Goal: Information Seeking & Learning: Check status

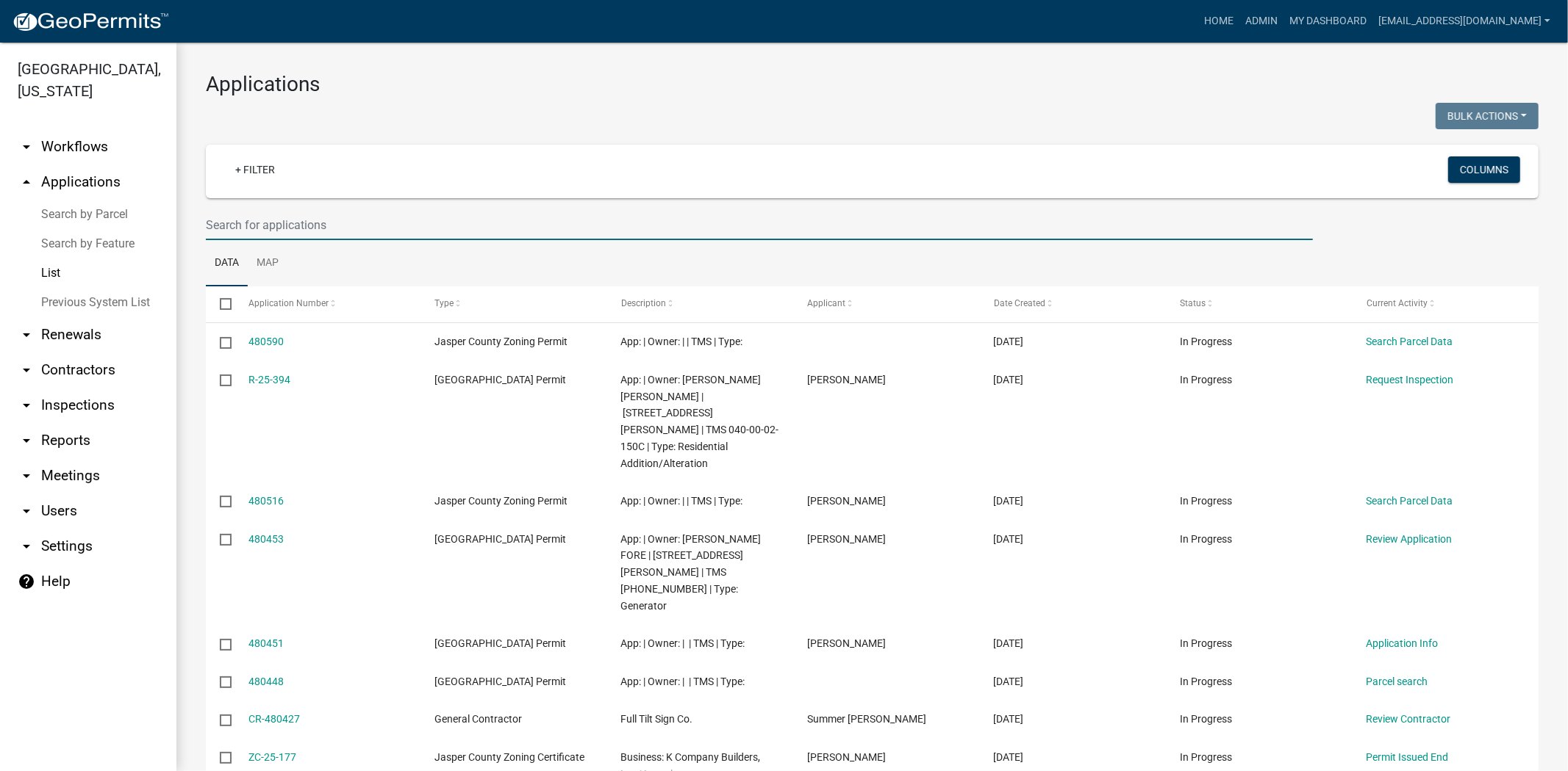
click at [424, 213] on input "text" at bounding box center [759, 225] width 1106 height 30
type input "9"
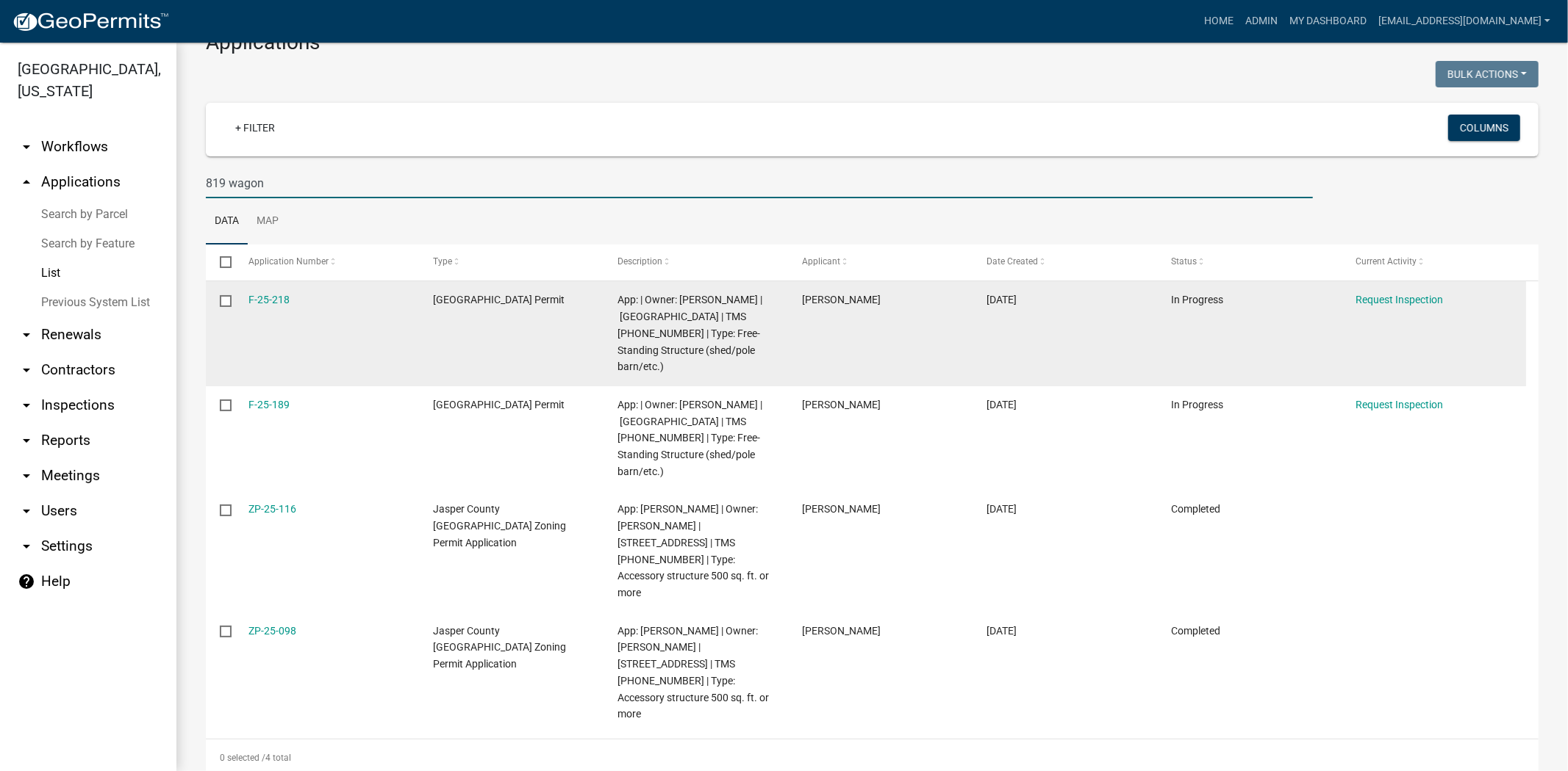
scroll to position [75, 0]
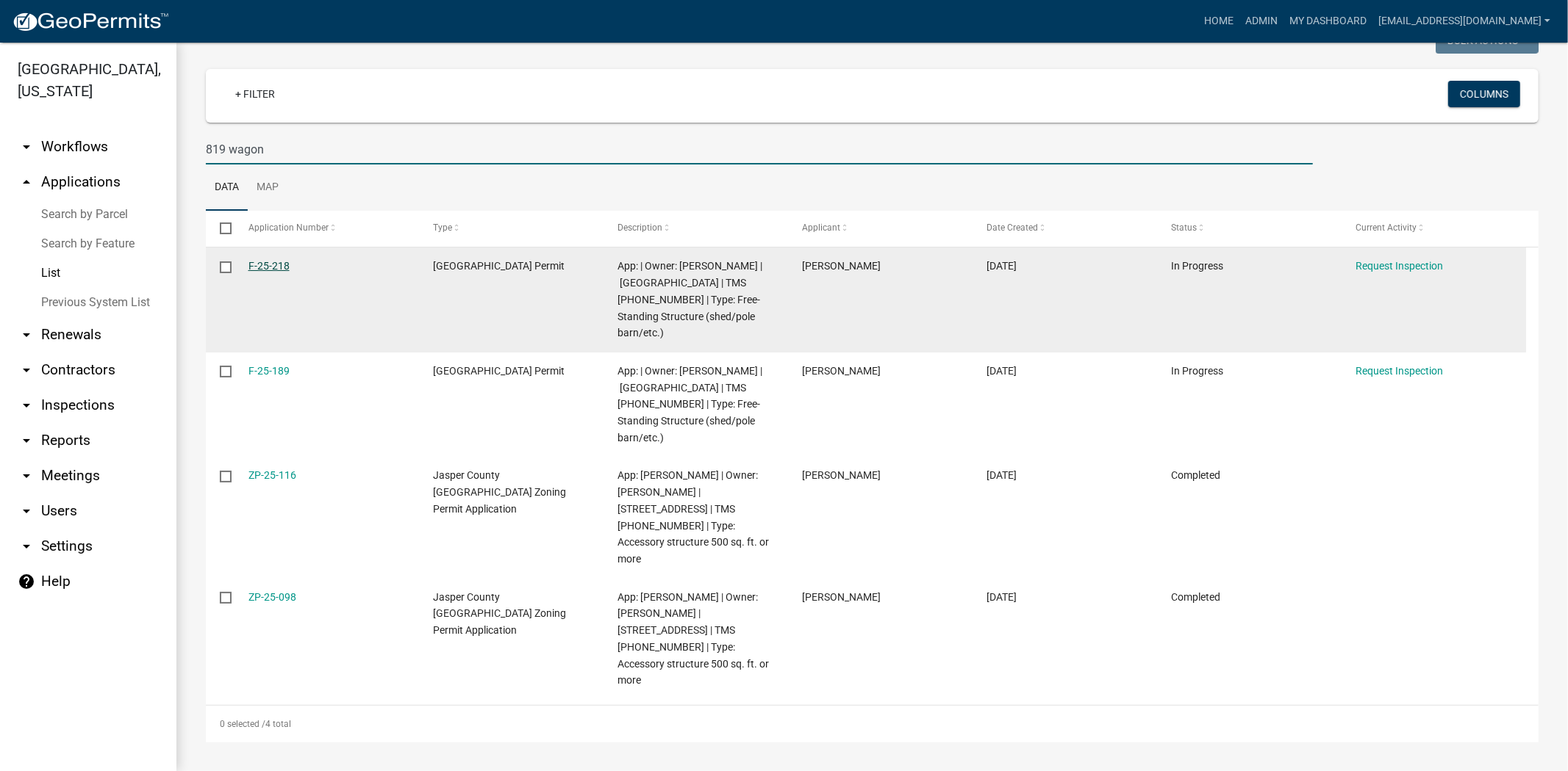
type input "819 wagon"
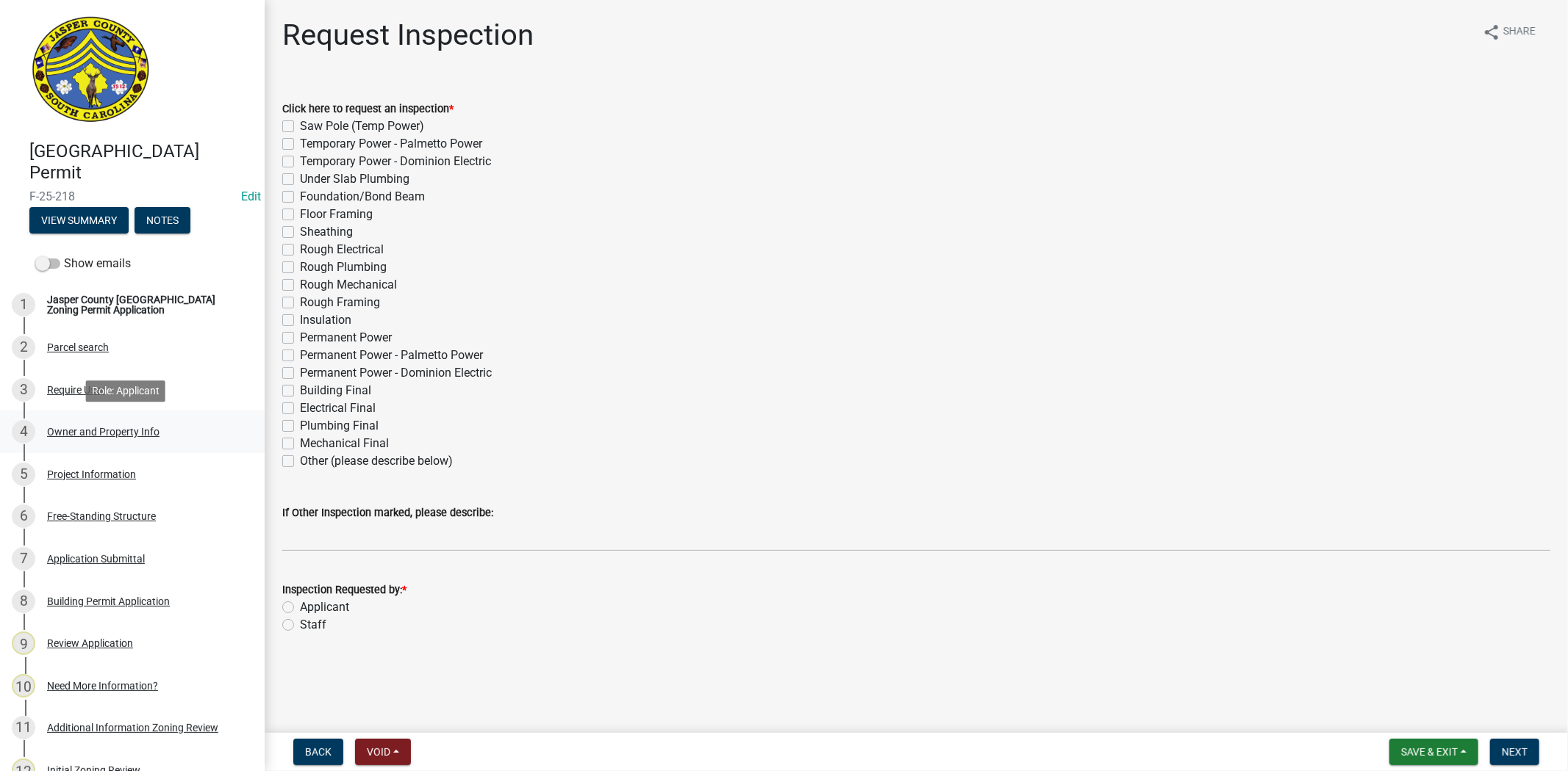
click at [134, 431] on div "Owner and Property Info" at bounding box center [103, 431] width 112 height 11
click at [96, 393] on div "Require User" at bounding box center [75, 390] width 57 height 11
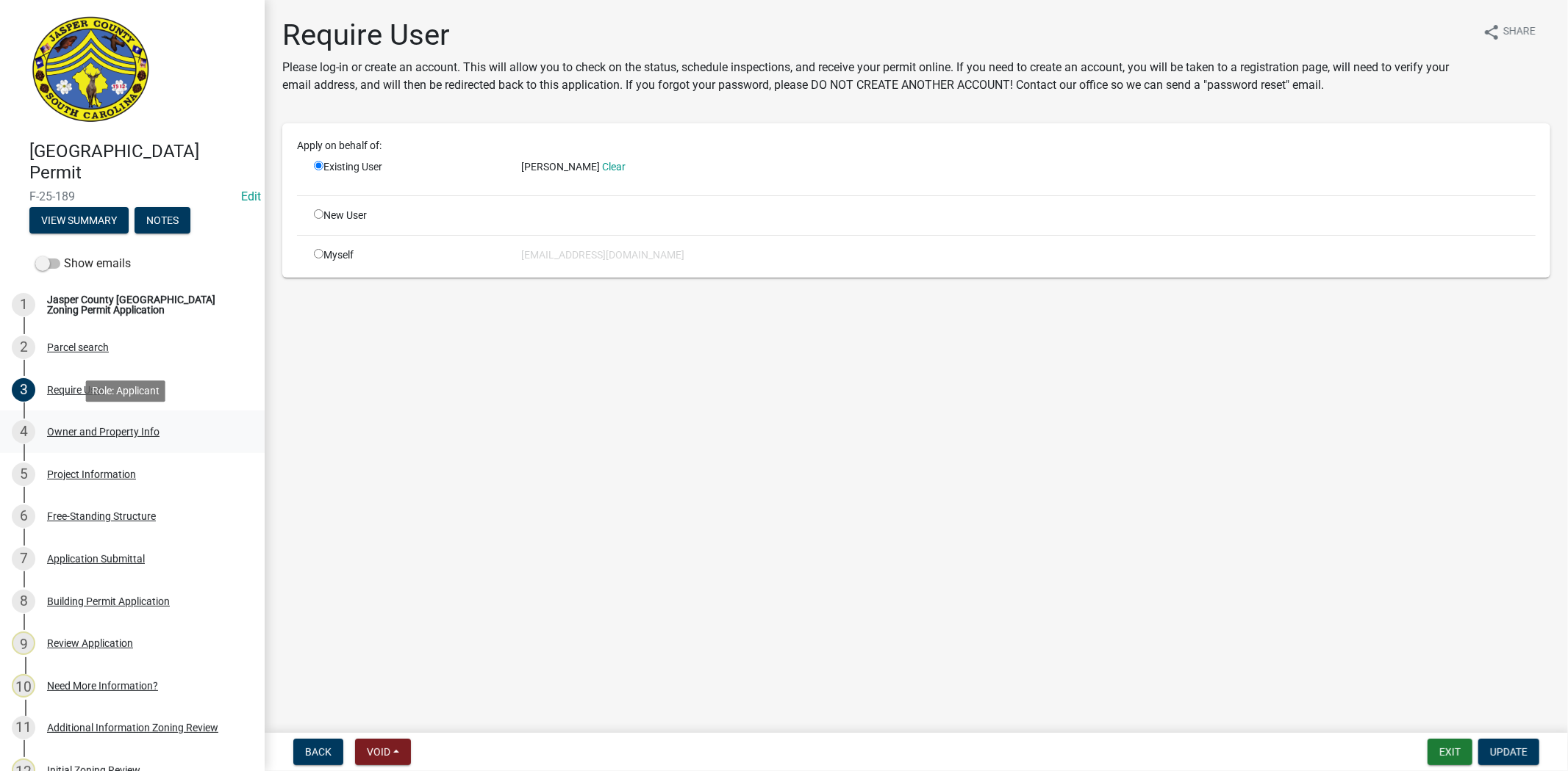
click at [111, 433] on div "Owner and Property Info" at bounding box center [103, 431] width 112 height 11
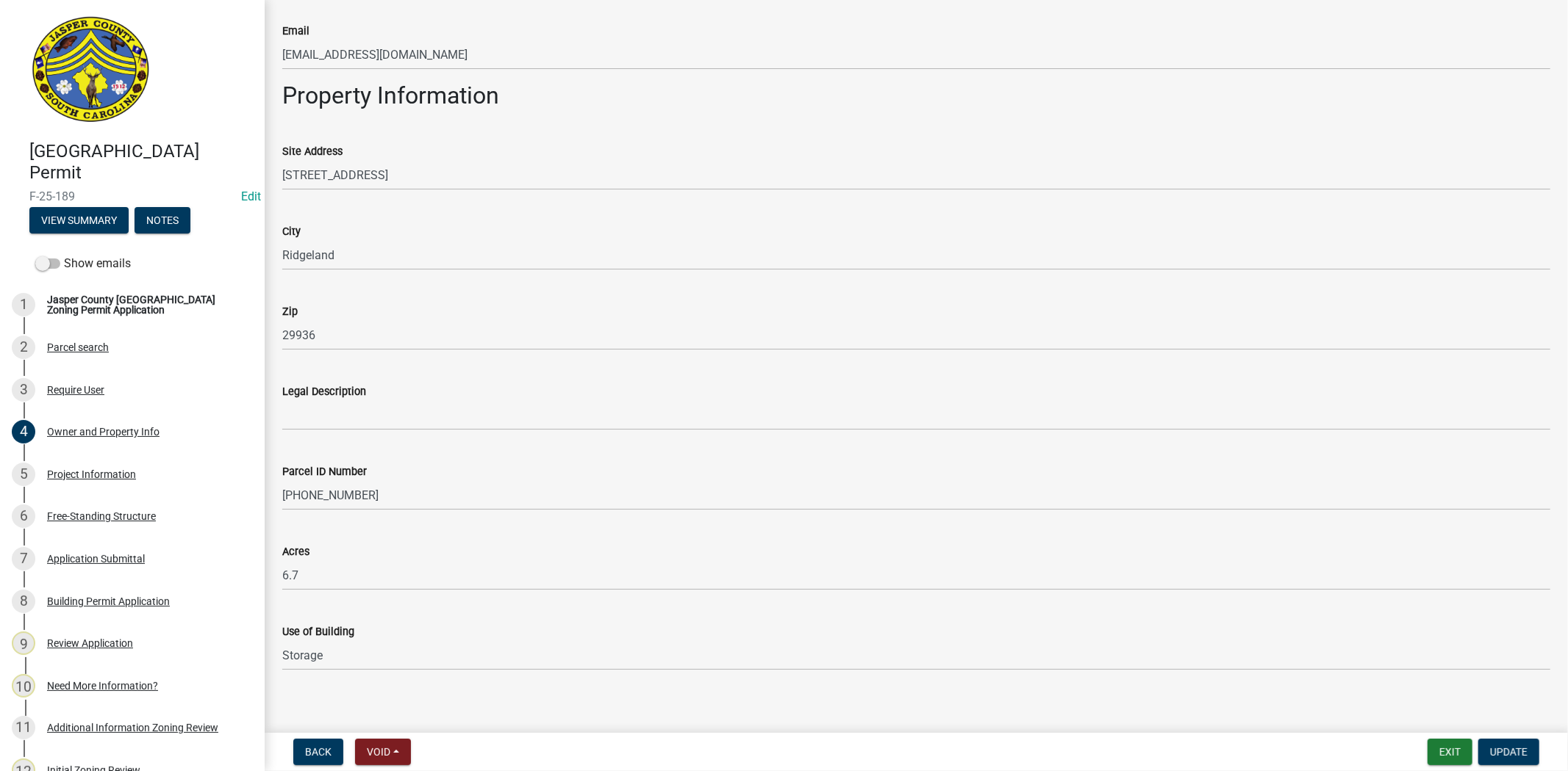
scroll to position [852, 0]
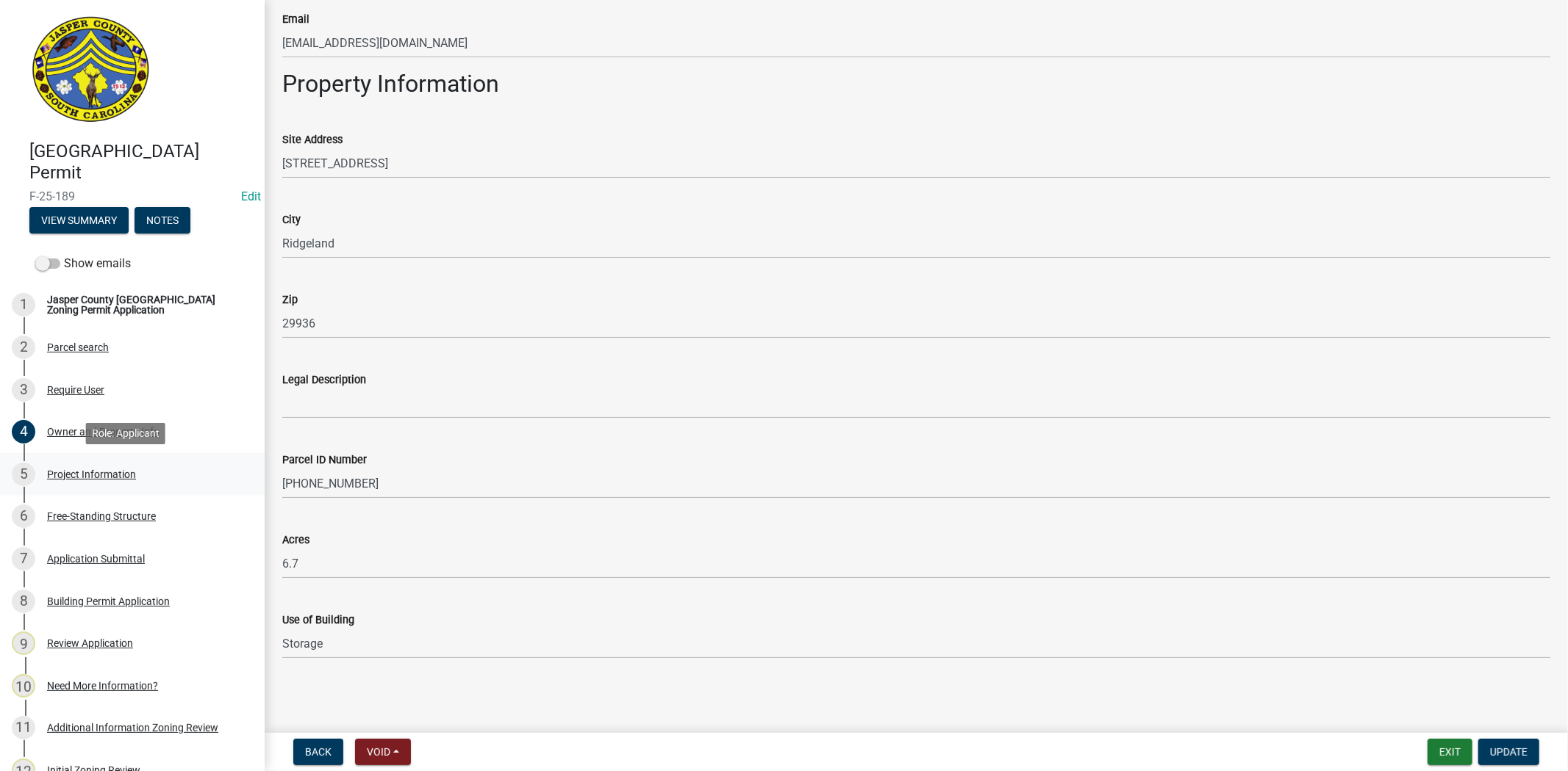
click at [93, 473] on div "Project Information" at bounding box center [92, 474] width 89 height 11
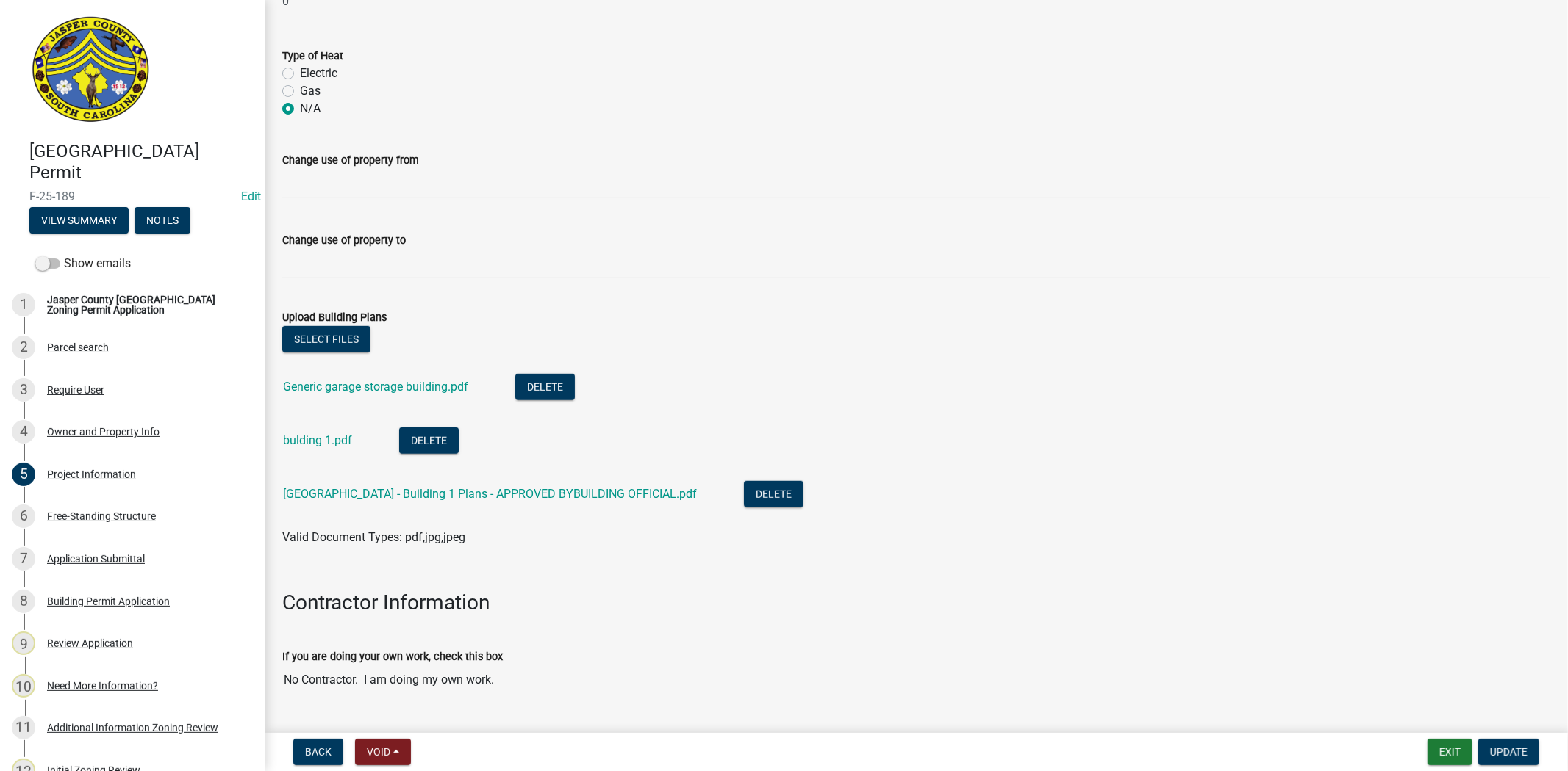
scroll to position [816, 0]
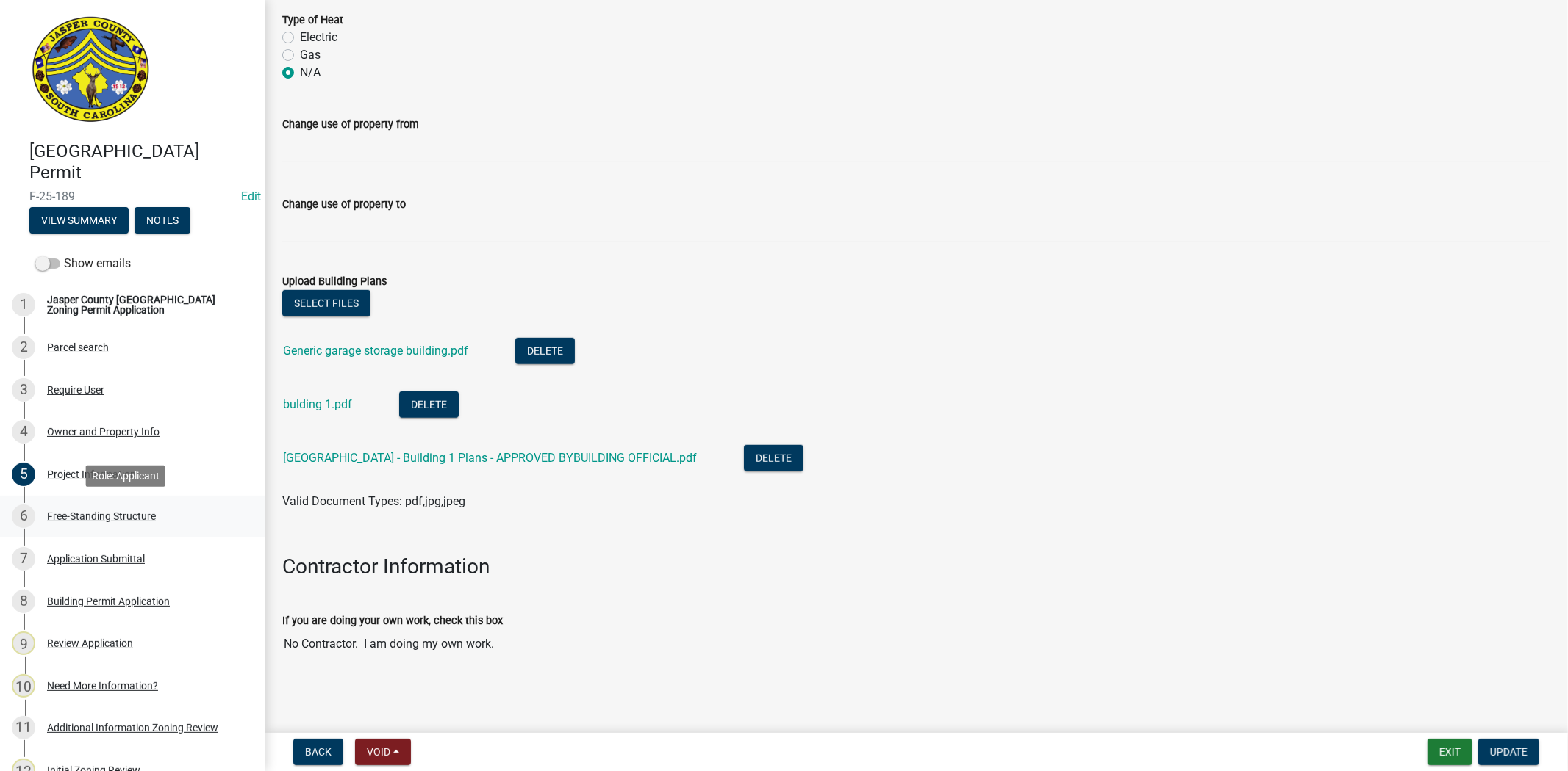
click at [112, 519] on div "Free-Standing Structure" at bounding box center [101, 516] width 109 height 11
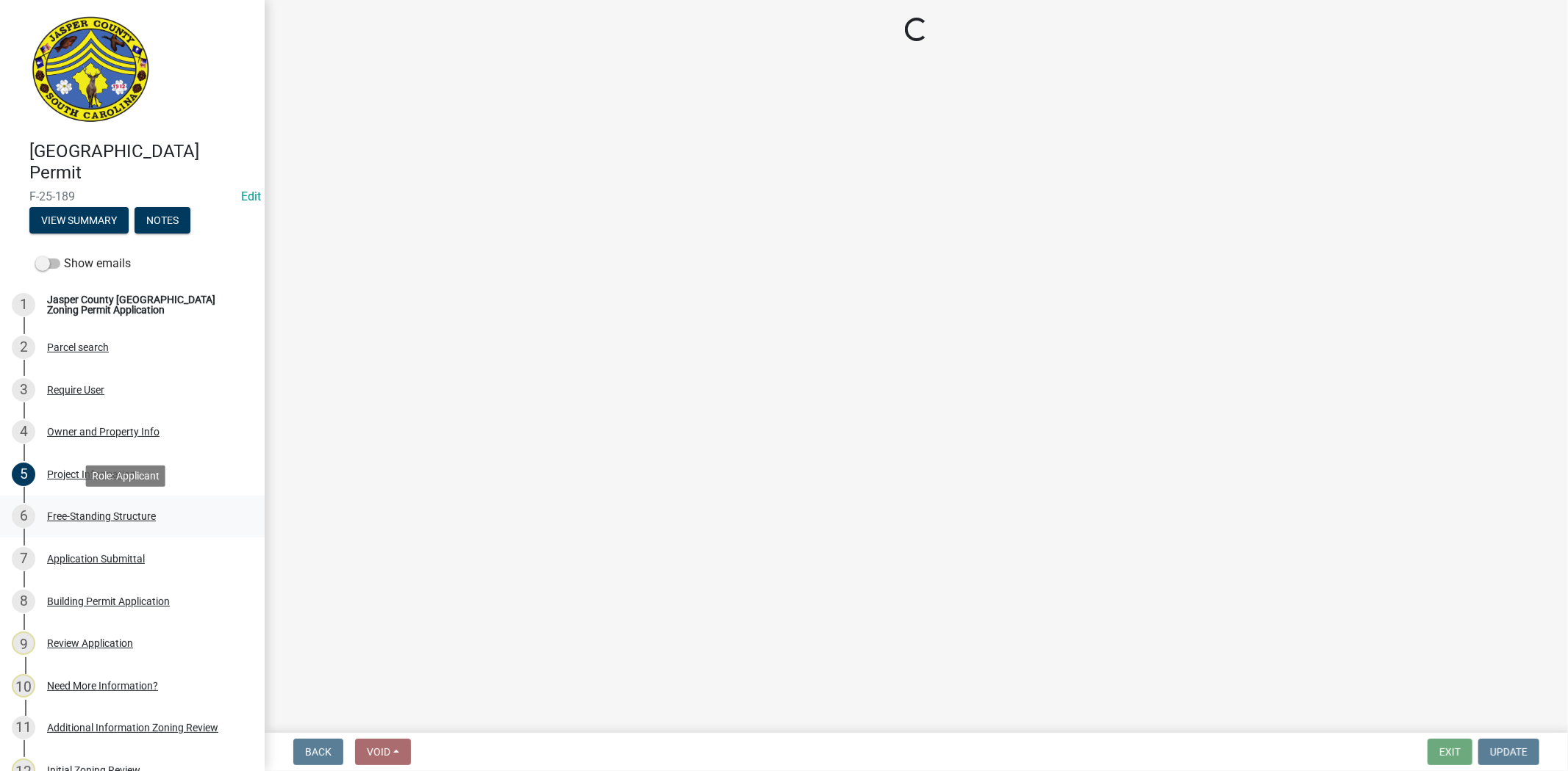
scroll to position [0, 0]
